Goal: Information Seeking & Learning: Learn about a topic

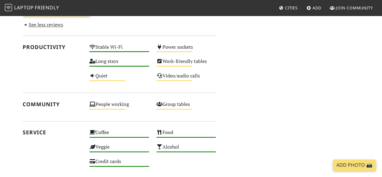
scroll to position [482, 0]
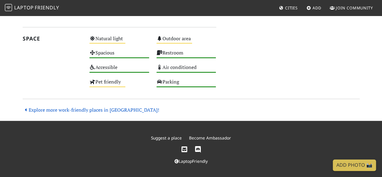
click at [97, 110] on link "Explore more work-friendly places in London!" at bounding box center [91, 109] width 137 height 7
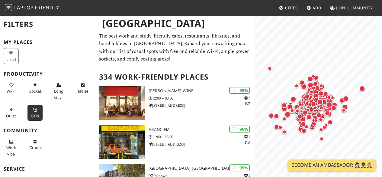
click at [33, 109] on icon at bounding box center [35, 110] width 5 height 4
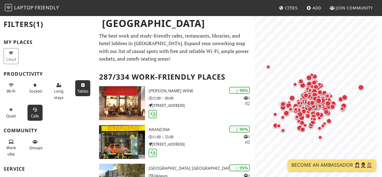
click at [75, 89] on button "Tables" at bounding box center [82, 88] width 15 height 16
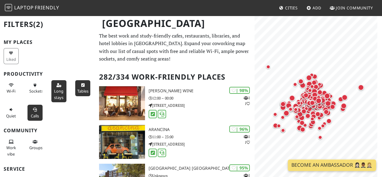
click at [58, 88] on span "Long stays" at bounding box center [58, 93] width 9 height 11
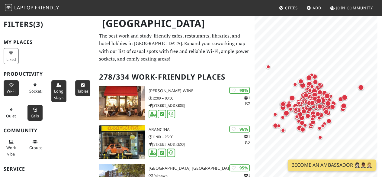
click at [8, 87] on button "Wi-Fi" at bounding box center [11, 88] width 15 height 16
click at [37, 88] on button "Sockets" at bounding box center [35, 88] width 15 height 16
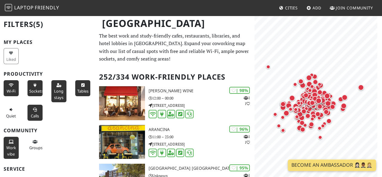
click at [6, 146] on span "Work vibe" at bounding box center [11, 150] width 10 height 11
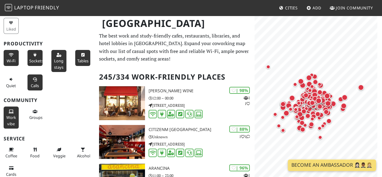
scroll to position [60, 0]
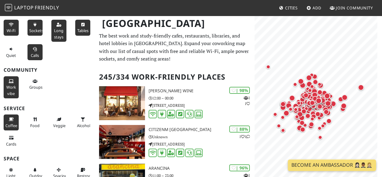
click at [4, 124] on button "Coffee" at bounding box center [11, 122] width 15 height 16
click at [28, 120] on button "Food" at bounding box center [35, 122] width 15 height 16
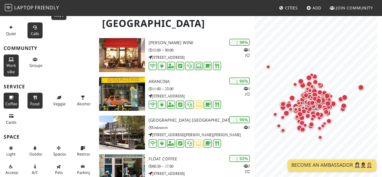
scroll to position [30, 0]
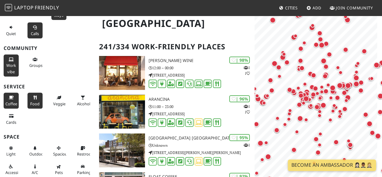
click at [373, 147] on body "Laptop Friendly Cities Add Join Community London Filters (8) My Places Liked Pr…" at bounding box center [191, 58] width 382 height 177
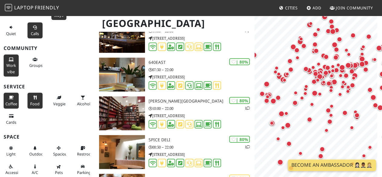
scroll to position [0, 0]
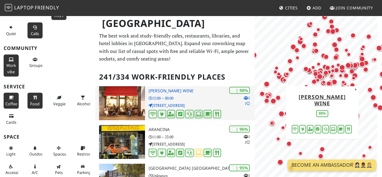
click at [211, 97] on p "12:00 – 00:00" at bounding box center [202, 98] width 106 height 6
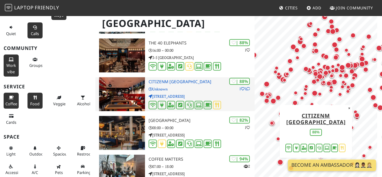
scroll to position [212, 0]
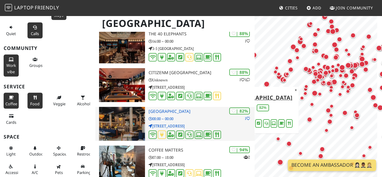
click at [189, 118] on p "08:00 – 00:00" at bounding box center [202, 119] width 106 height 6
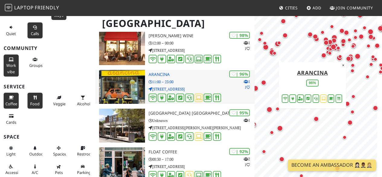
scroll to position [60, 0]
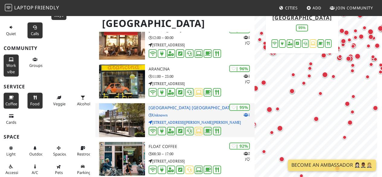
click at [197, 105] on h3 "[GEOGRAPHIC_DATA] [GEOGRAPHIC_DATA]" at bounding box center [202, 107] width 106 height 5
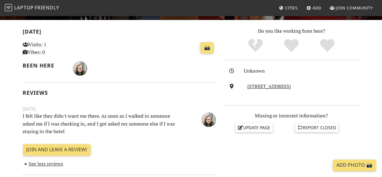
scroll to position [181, 0]
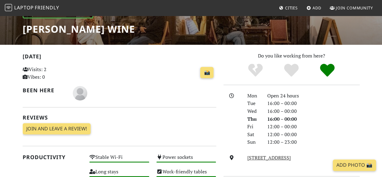
scroll to position [25, 0]
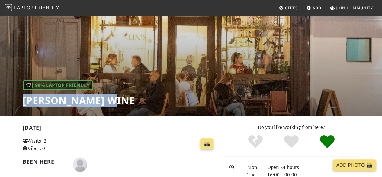
drag, startPoint x: 24, startPoint y: 101, endPoint x: 121, endPoint y: 101, distance: 97.6
click at [121, 101] on div "| 98% Laptop Friendly Franklin's Wine" at bounding box center [191, 53] width 382 height 126
copy h1 "Franklin's Wine"
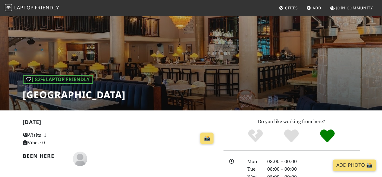
scroll to position [60, 0]
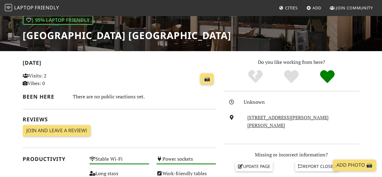
scroll to position [51, 0]
